Goal: Find specific page/section: Find specific page/section

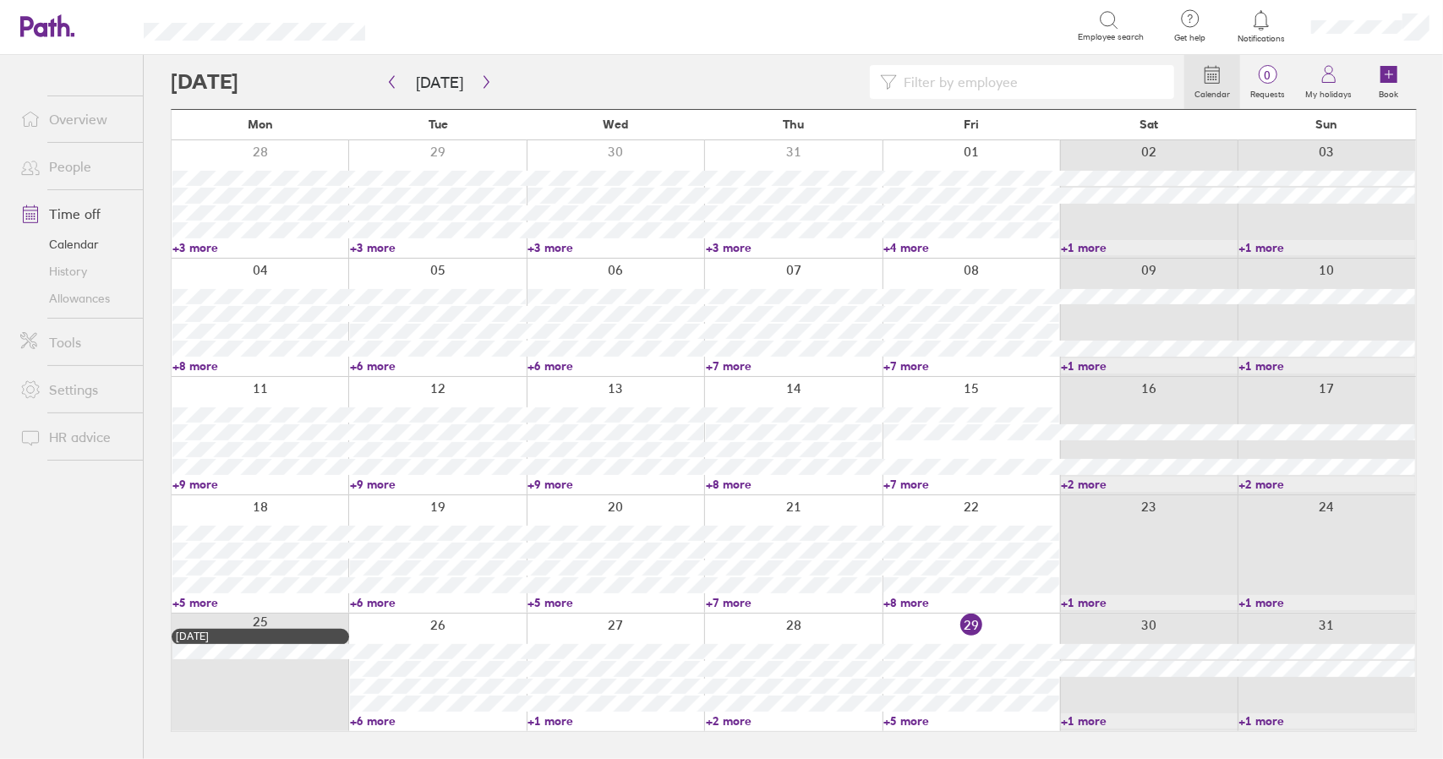
click at [919, 719] on link "+5 more" at bounding box center [971, 721] width 176 height 15
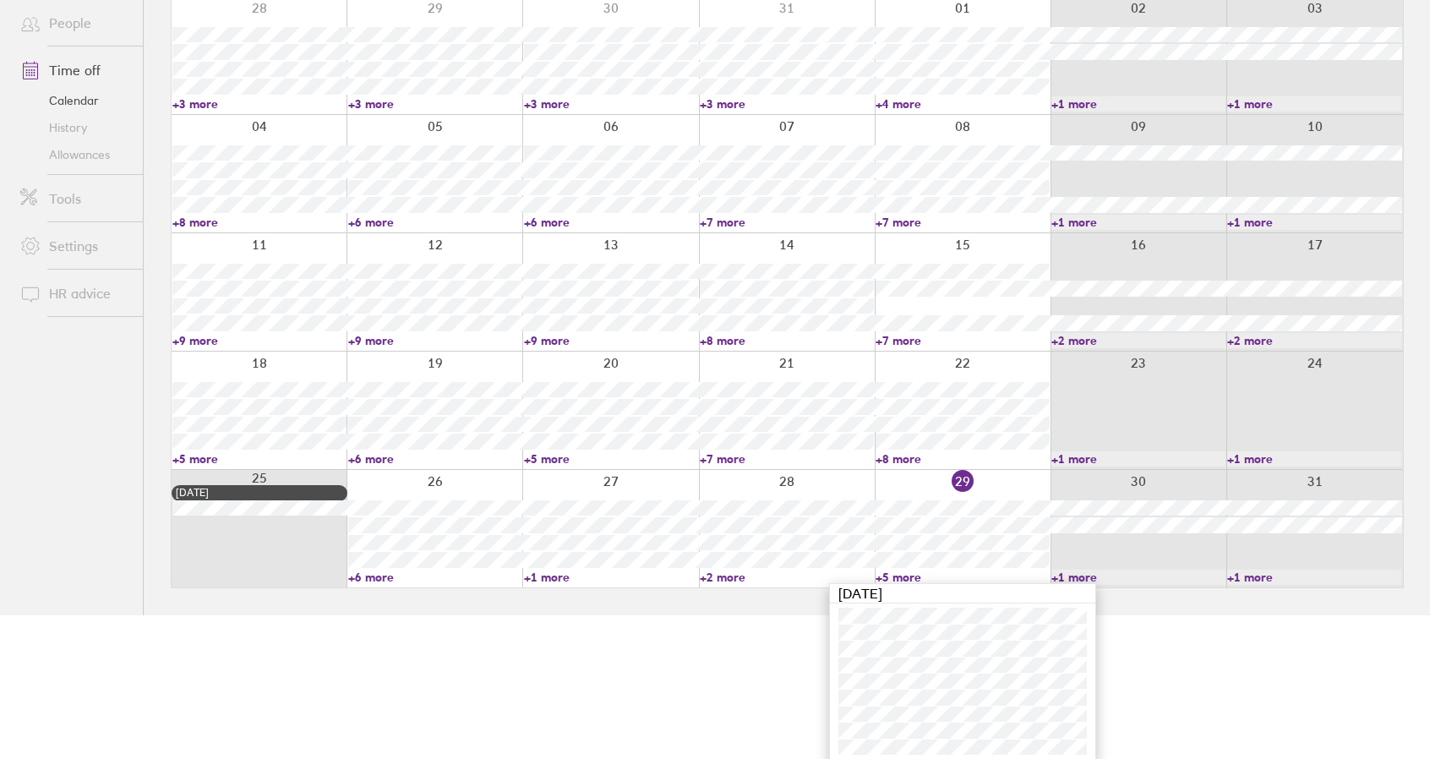
scroll to position [147, 0]
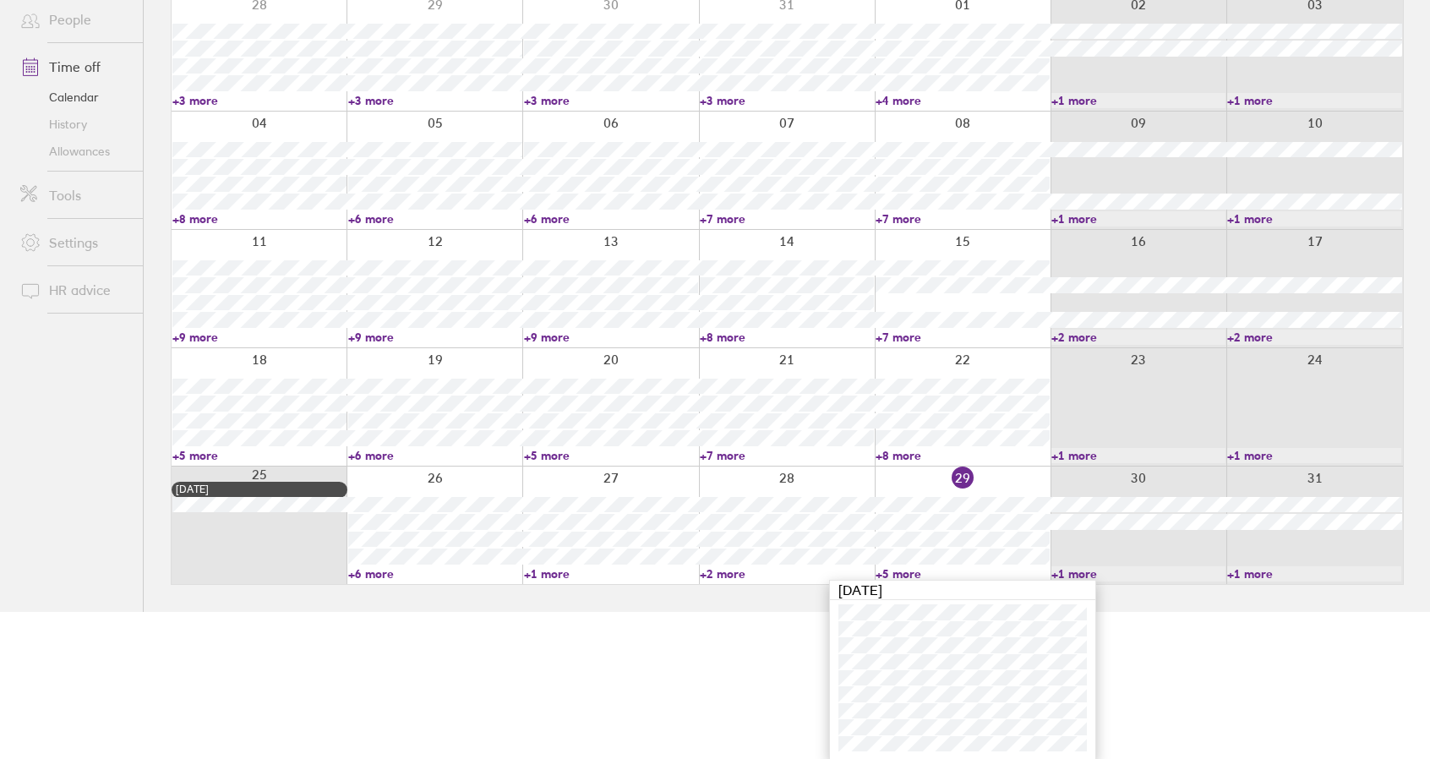
click at [78, 65] on link "Time off" at bounding box center [75, 67] width 136 height 34
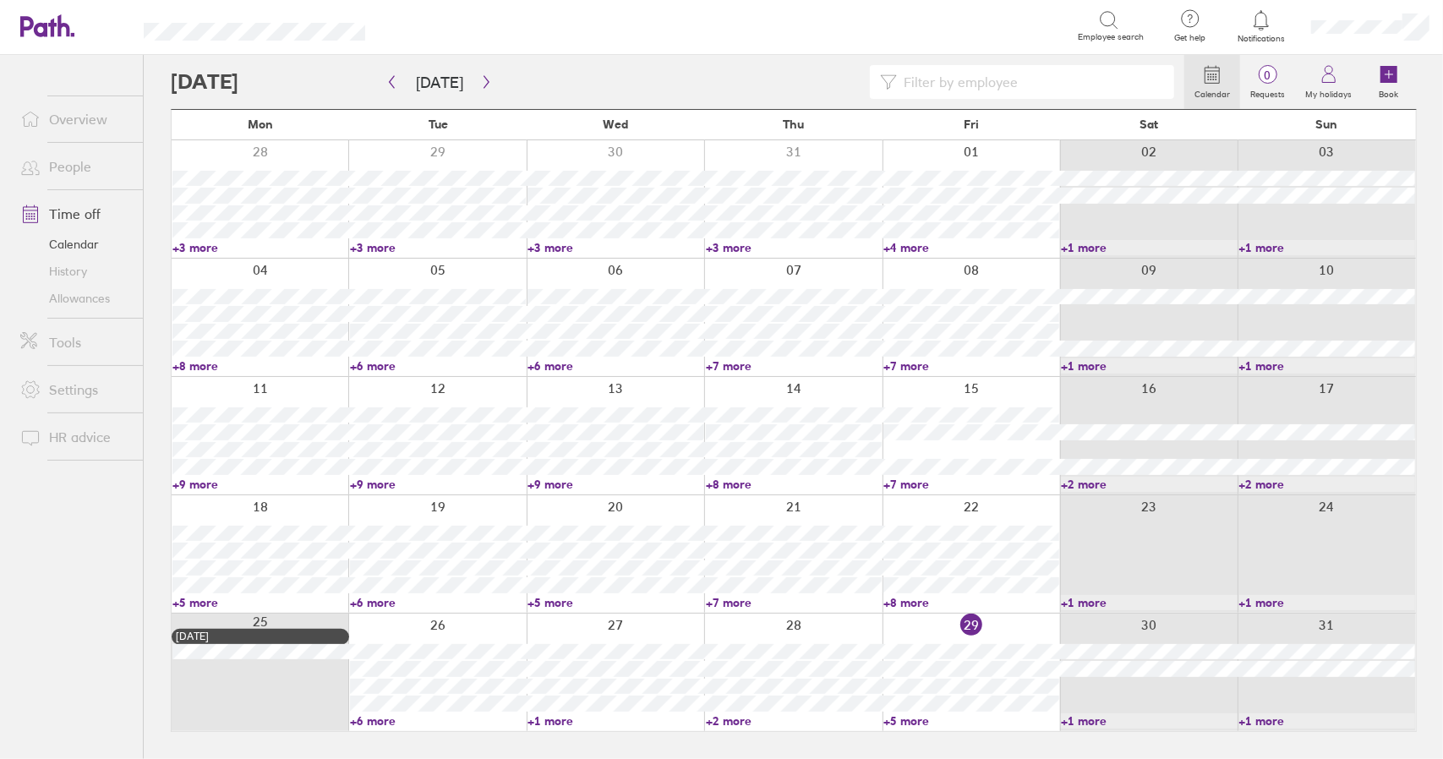
click at [85, 213] on link "Time off" at bounding box center [75, 214] width 136 height 34
